Goal: Find specific page/section: Find specific page/section

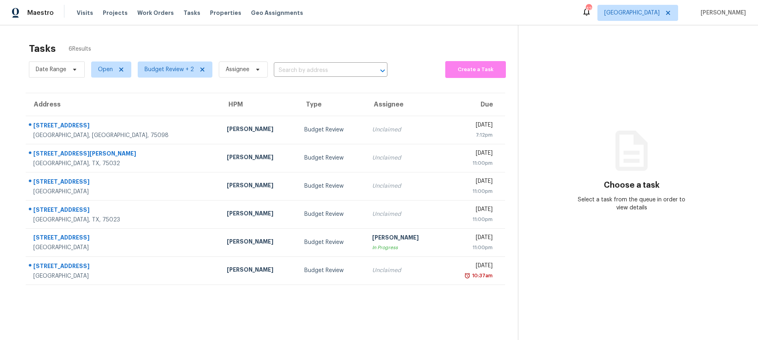
click at [262, 32] on div "Tasks 6 Results Date Range Open Budget Review + 2 Assignee ​ Create a Task Addr…" at bounding box center [379, 195] width 758 height 340
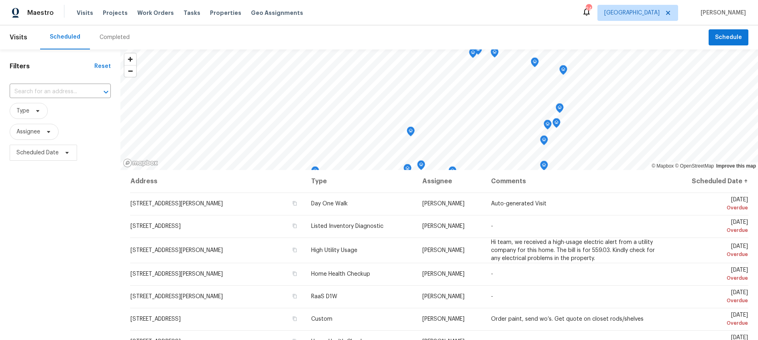
click at [107, 39] on div "Completed" at bounding box center [115, 37] width 30 height 8
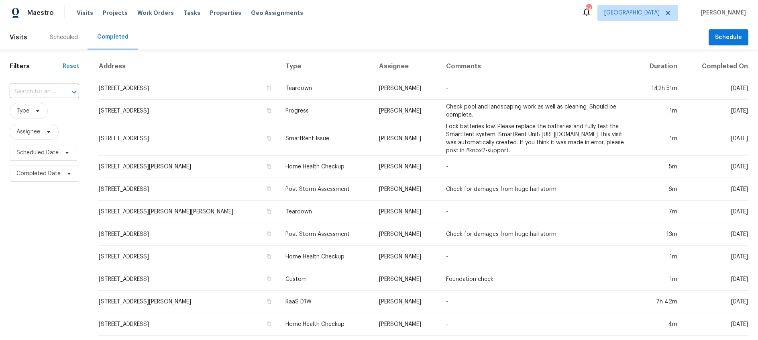
click at [56, 39] on div "Scheduled" at bounding box center [64, 37] width 28 height 8
